Goal: Navigation & Orientation: Find specific page/section

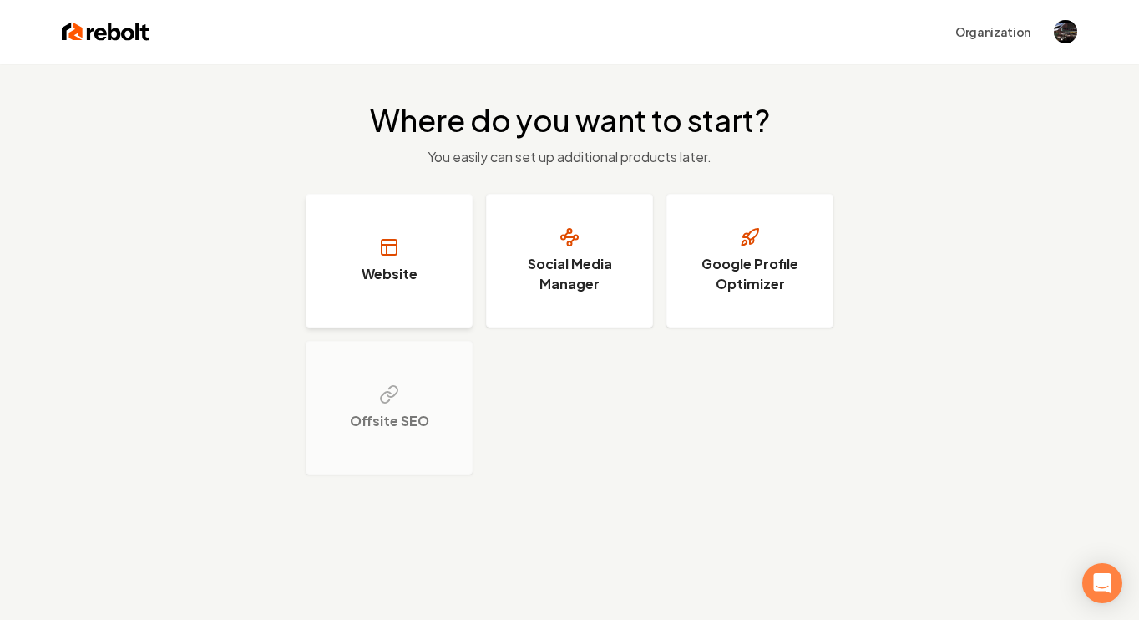
click at [388, 260] on button "Website" at bounding box center [389, 261] width 167 height 134
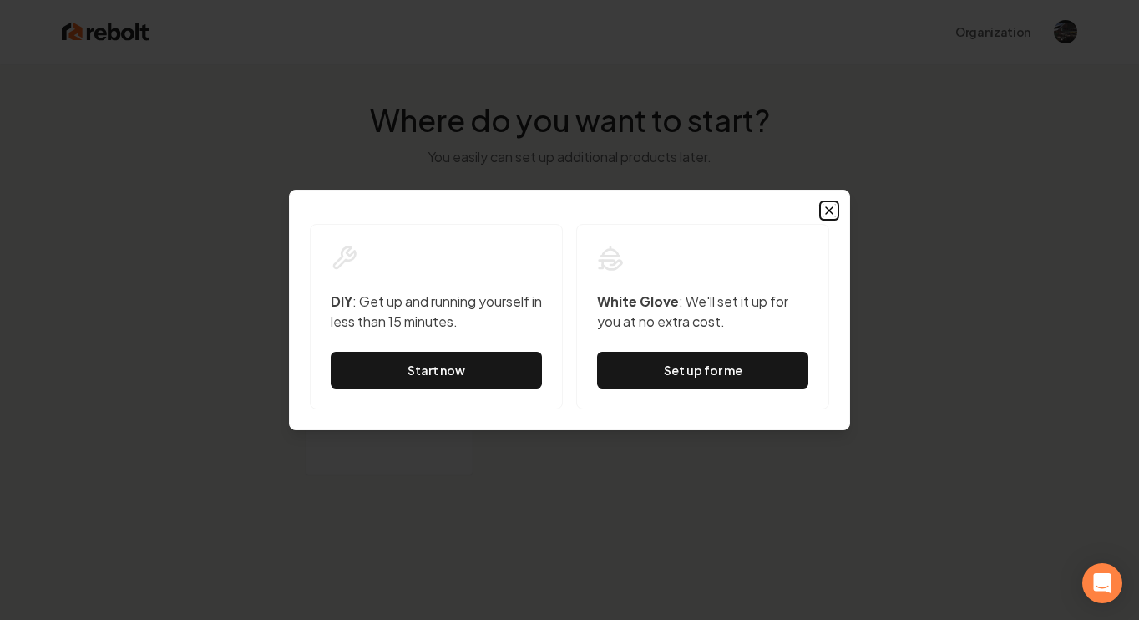
click at [831, 207] on icon "button" at bounding box center [829, 210] width 7 height 7
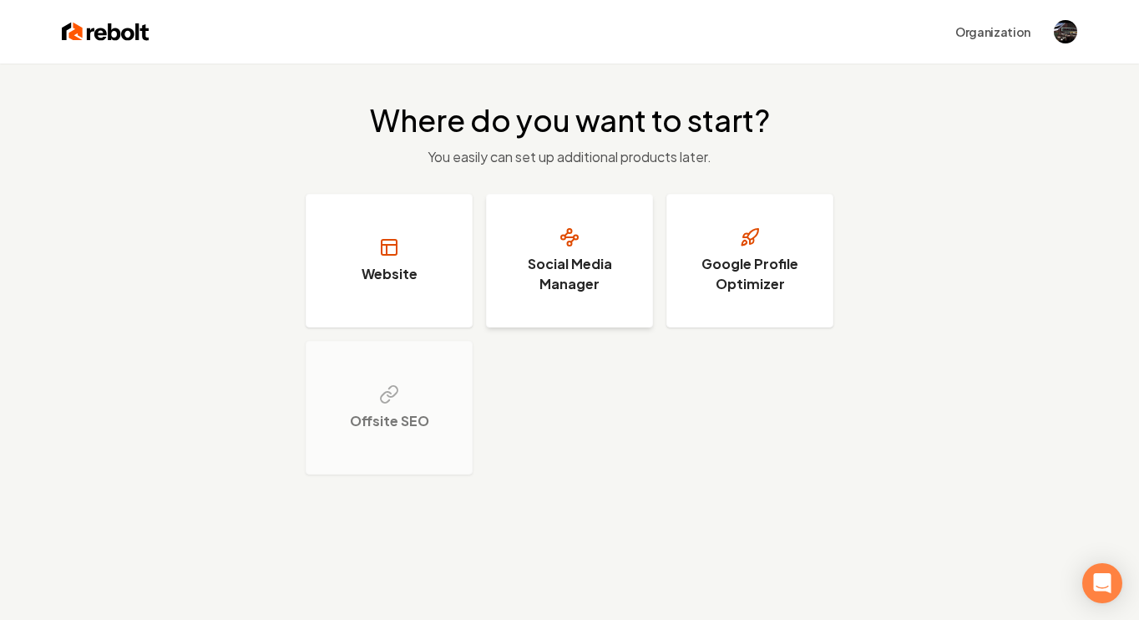
click at [584, 256] on h3 "Social Media Manager" at bounding box center [569, 274] width 125 height 40
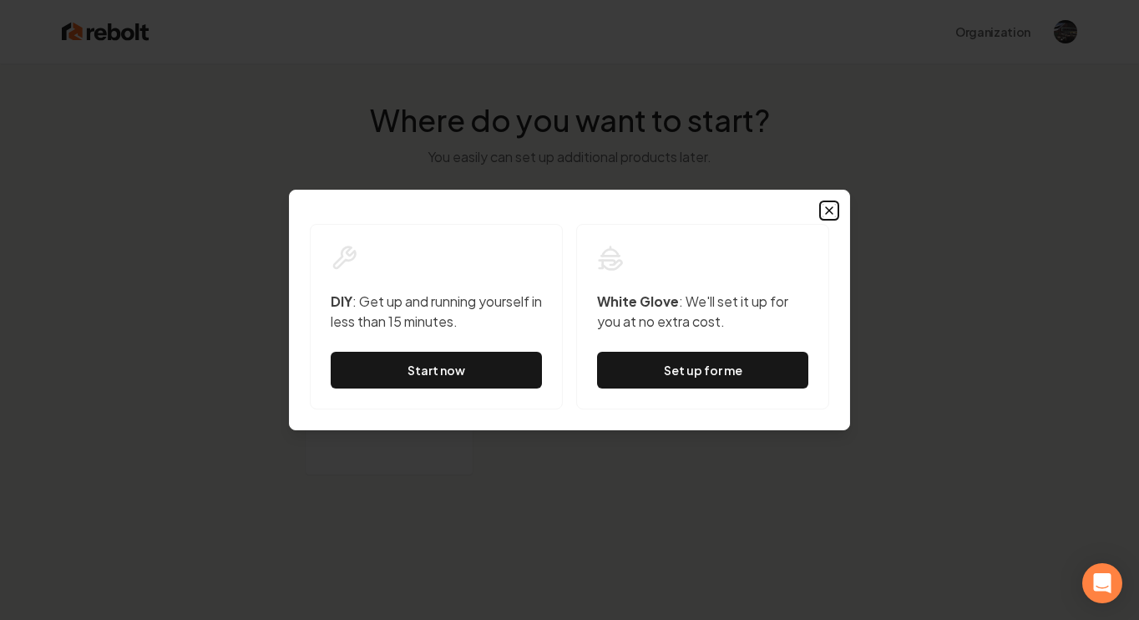
click at [830, 211] on icon "button" at bounding box center [829, 210] width 7 height 7
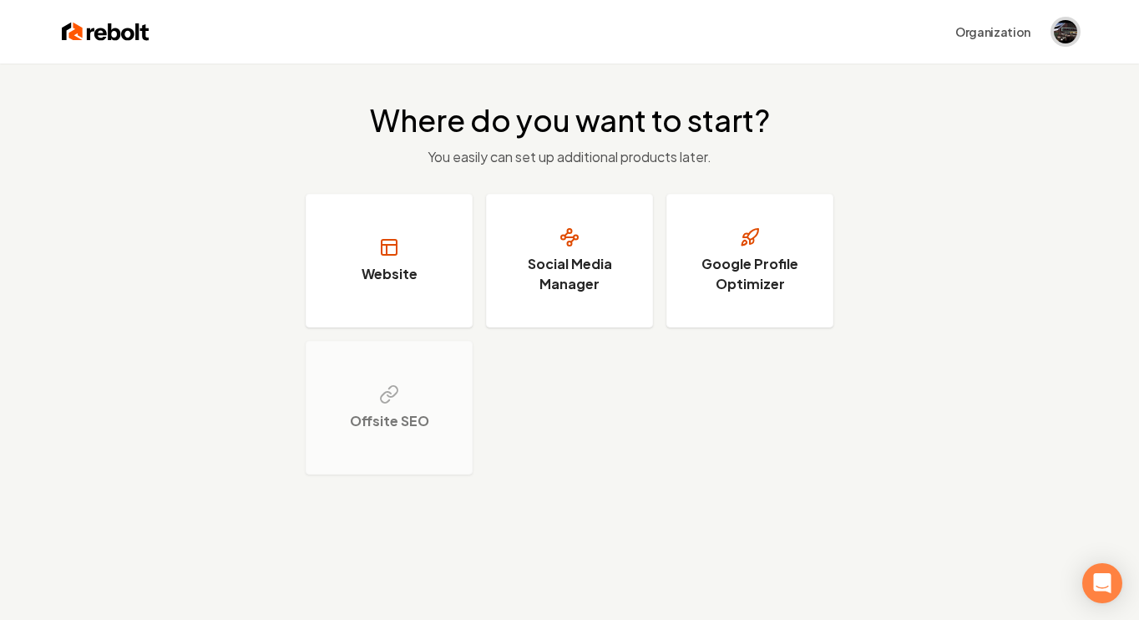
click at [1056, 30] on img "Open user button" at bounding box center [1065, 31] width 23 height 23
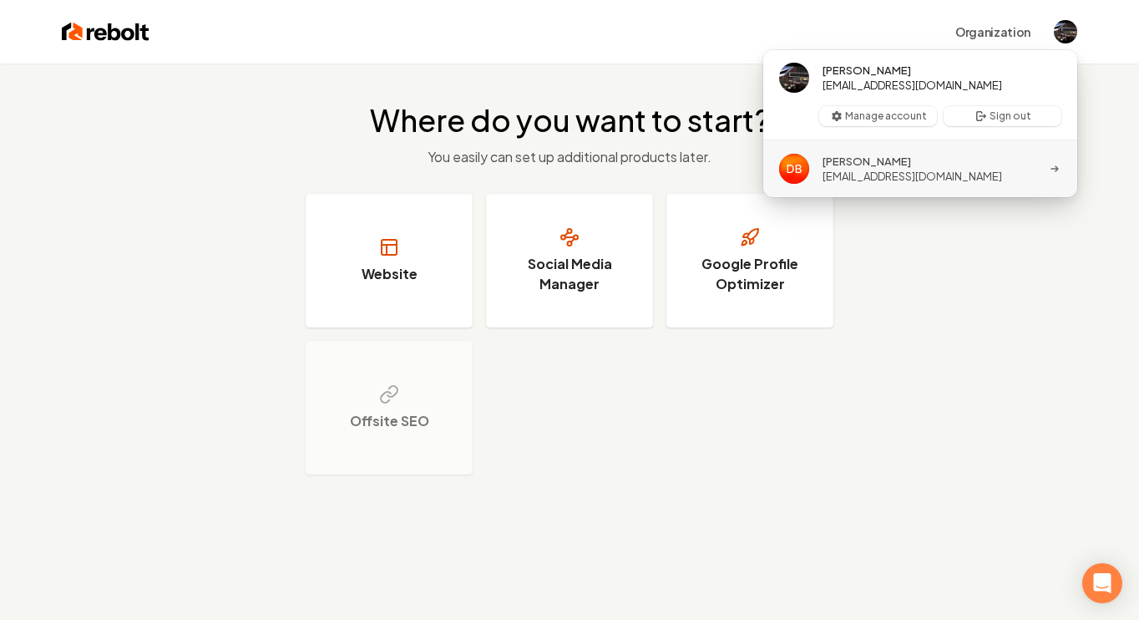
click at [889, 167] on span "Devon Balet" at bounding box center [913, 161] width 180 height 15
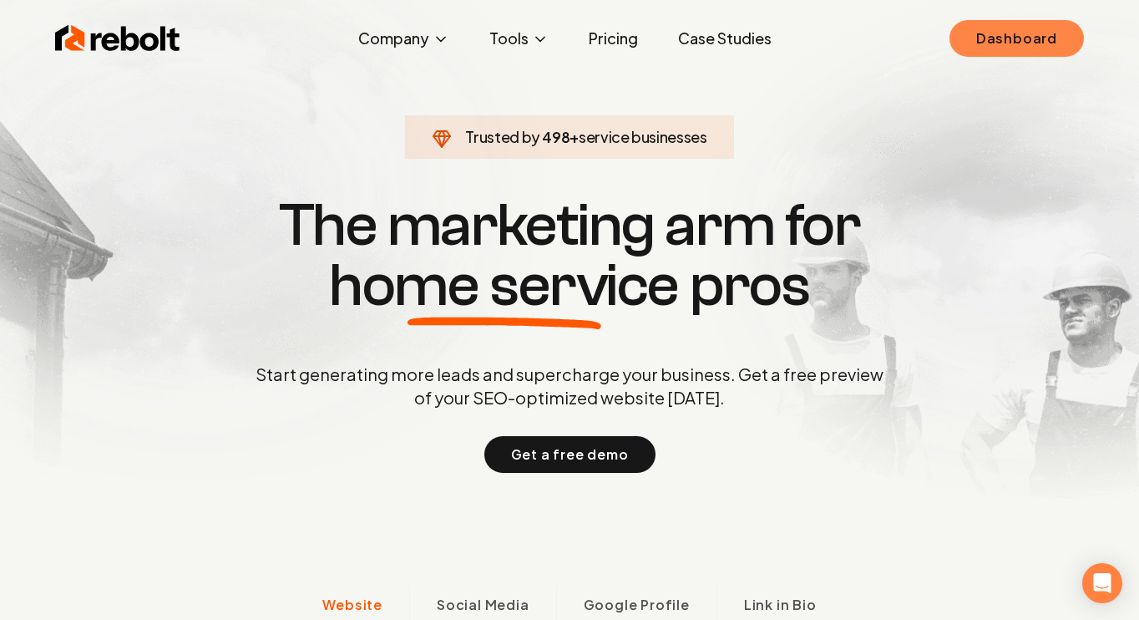
click at [994, 34] on link "Dashboard" at bounding box center [1016, 38] width 134 height 37
